Goal: Information Seeking & Learning: Find specific fact

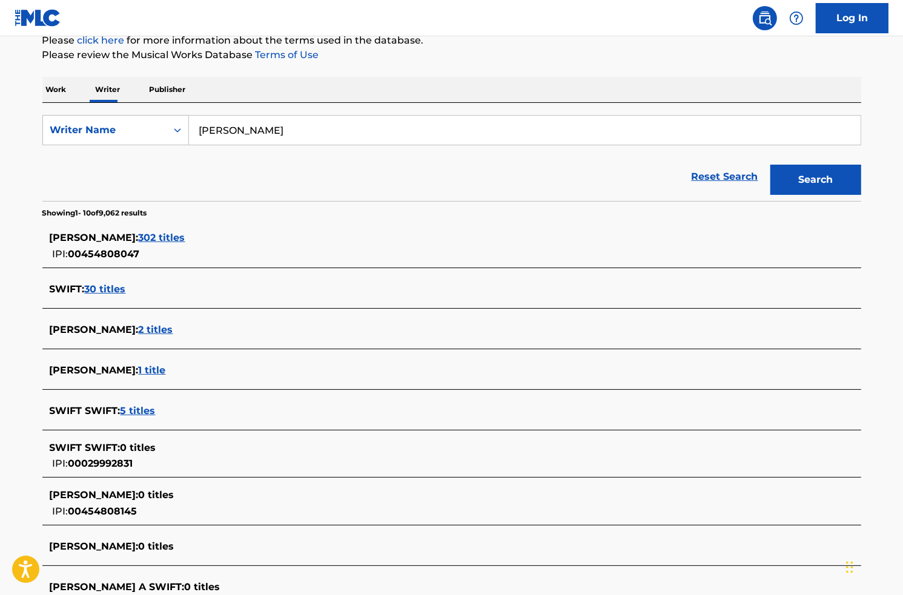
click at [108, 24] on nav "Log In" at bounding box center [451, 18] width 903 height 36
click at [257, 135] on input "[PERSON_NAME]" at bounding box center [524, 130] width 671 height 29
type input "keshi"
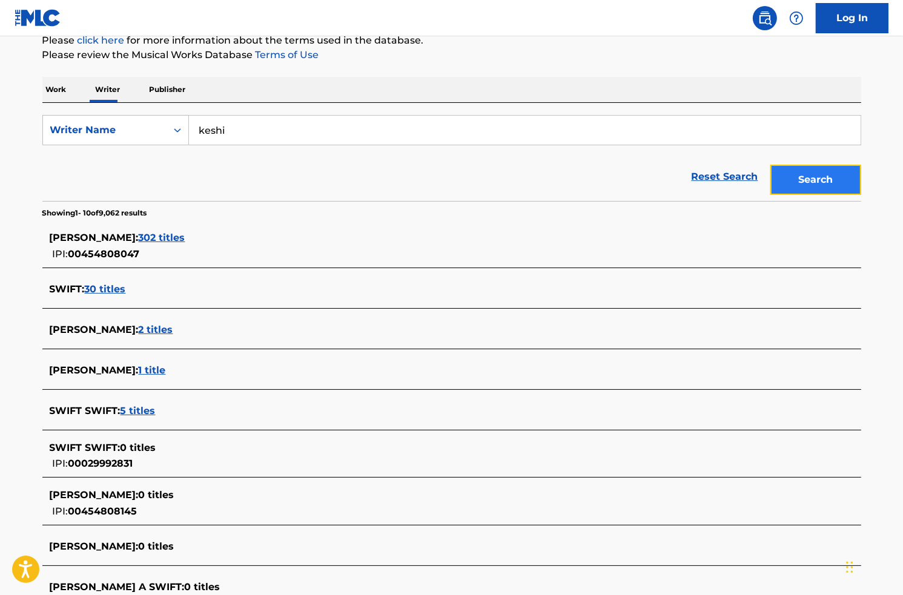
click at [792, 178] on button "Search" at bounding box center [815, 180] width 91 height 30
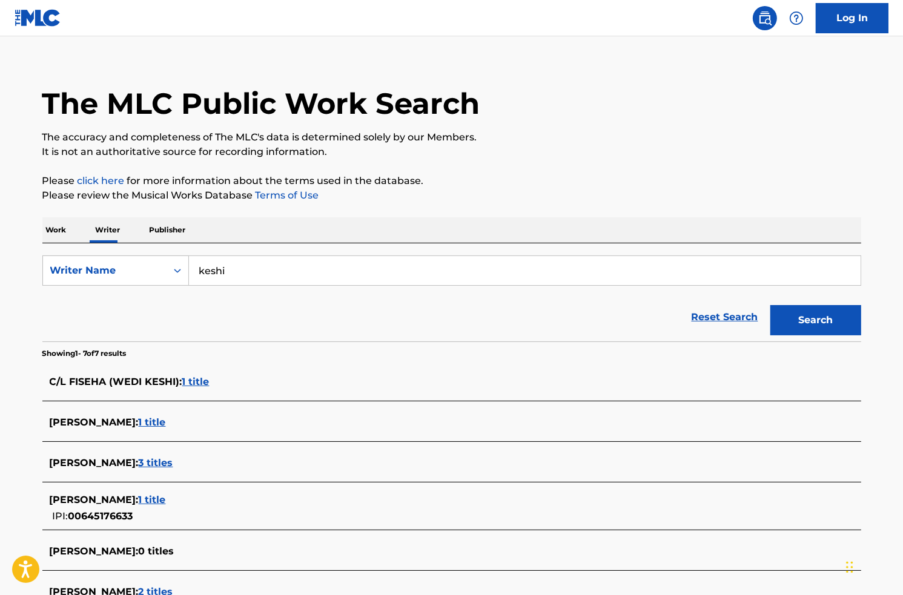
scroll to position [10, 0]
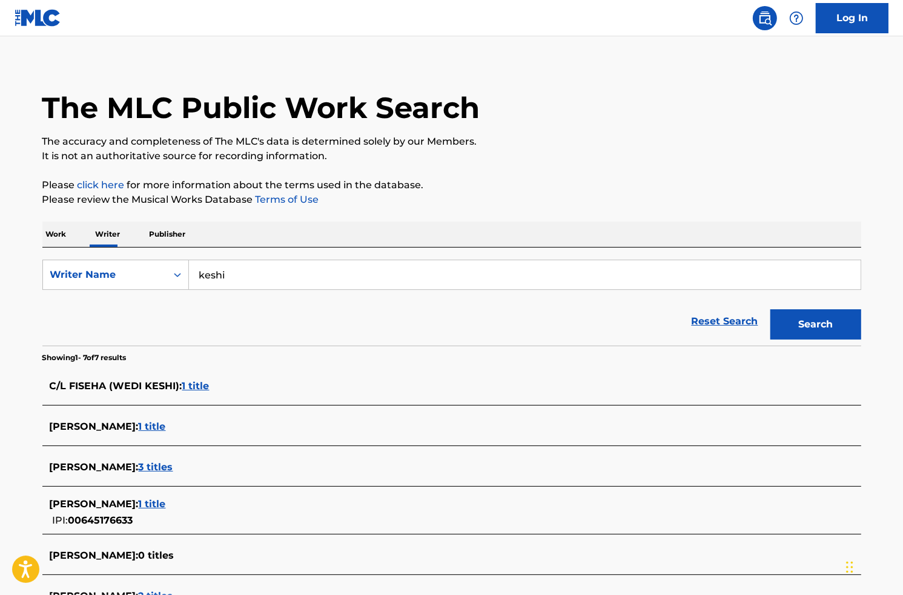
click at [212, 278] on input "keshi" at bounding box center [524, 274] width 671 height 29
click at [92, 70] on div "The MLC Public Work Search" at bounding box center [451, 101] width 819 height 88
drag, startPoint x: 206, startPoint y: 291, endPoint x: 208, endPoint y: 279, distance: 12.2
click at [206, 290] on form "SearchWithCriteriad7a8f842-e996-45eb-868a-f3b2a331d03f Writer Name [PERSON_NAME…" at bounding box center [451, 303] width 819 height 86
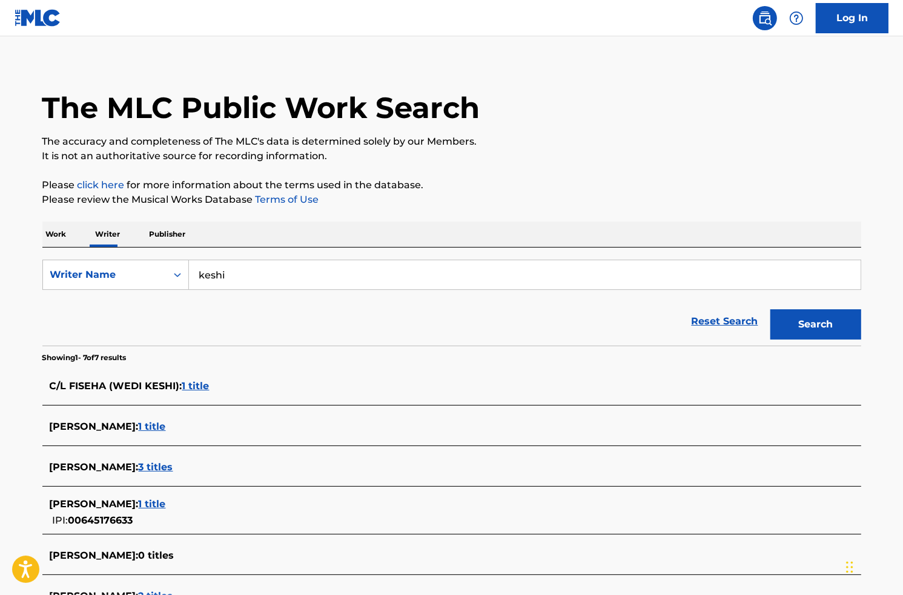
click at [209, 277] on input "keshi" at bounding box center [524, 274] width 671 height 29
click at [143, 8] on nav "Log In" at bounding box center [451, 18] width 903 height 36
